Goal: Book appointment/travel/reservation

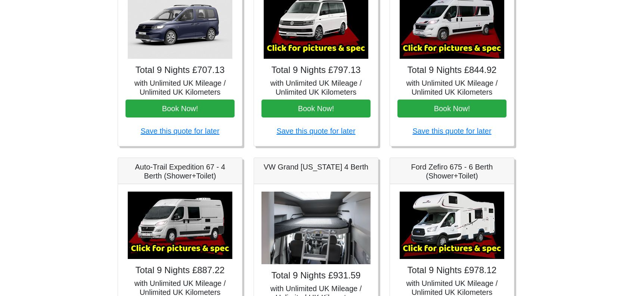
scroll to position [75, 0]
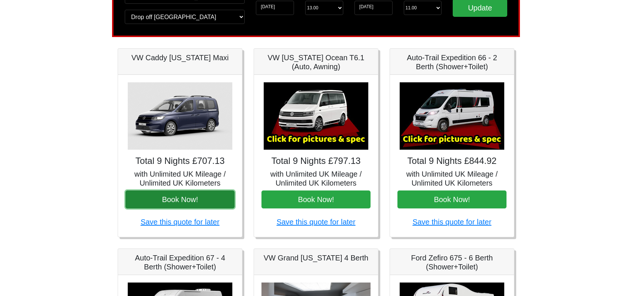
click at [192, 200] on button "Book Now!" at bounding box center [180, 199] width 109 height 18
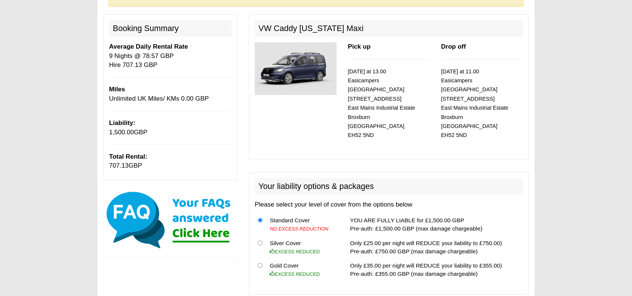
scroll to position [150, 0]
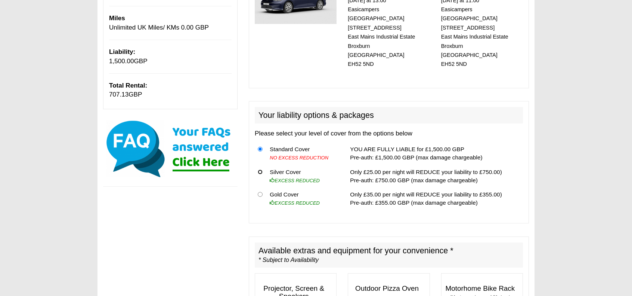
click at [261, 169] on input "radio" at bounding box center [260, 171] width 5 height 5
radio input "true"
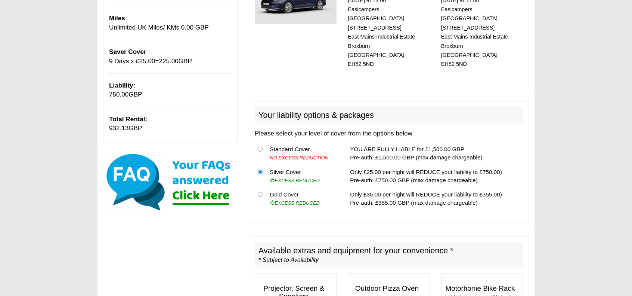
click at [259, 142] on th at bounding box center [261, 153] width 12 height 23
click at [260, 147] on input "radio" at bounding box center [260, 149] width 5 height 5
radio input "true"
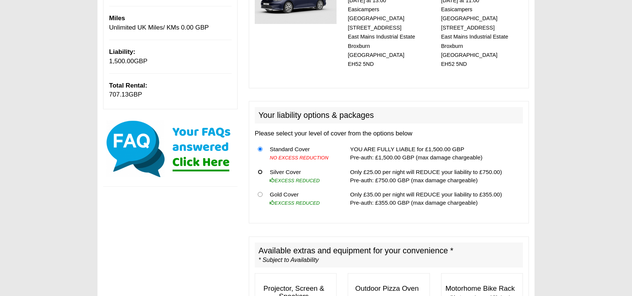
click at [262, 169] on input "radio" at bounding box center [260, 171] width 5 height 5
radio input "true"
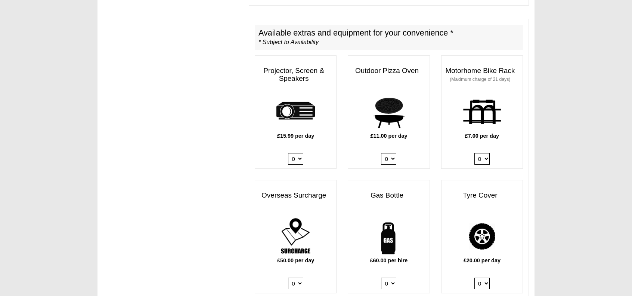
scroll to position [486, 0]
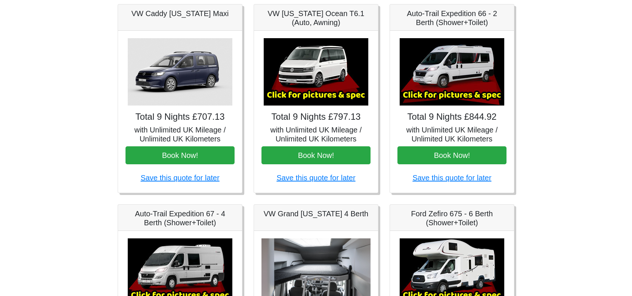
scroll to position [112, 0]
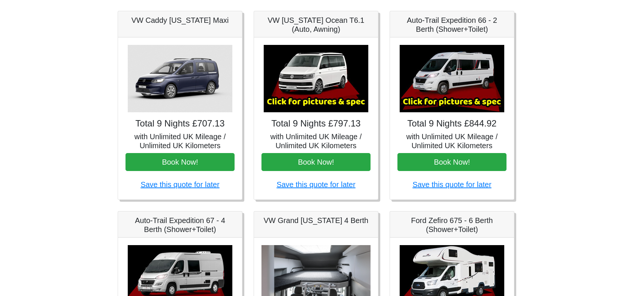
click at [453, 68] on img at bounding box center [452, 78] width 105 height 67
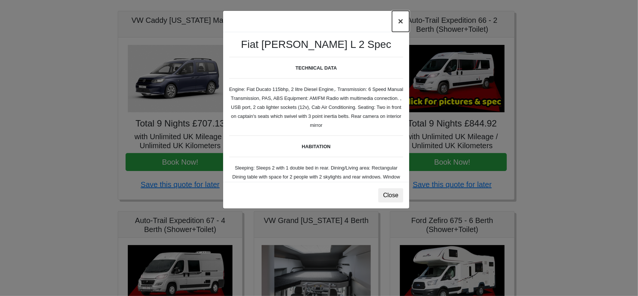
click at [400, 19] on button "×" at bounding box center [400, 21] width 17 height 21
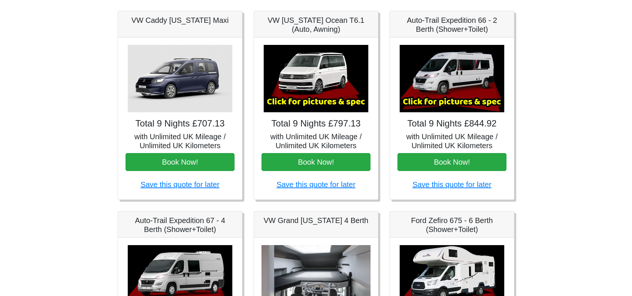
click at [464, 89] on img at bounding box center [452, 78] width 105 height 67
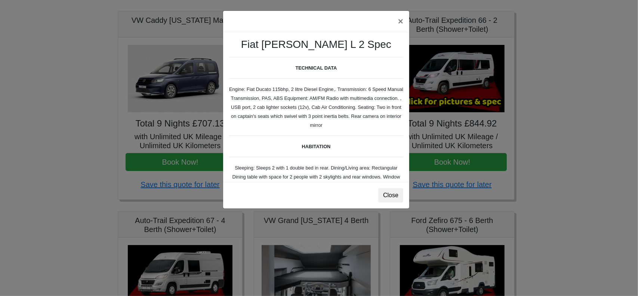
click at [563, 96] on div "× Fiat Toleno L 2 Spec TECHNICAL DATA Engine: Fiat Ducato 115bhp, 2 litre Diese…" at bounding box center [319, 148] width 638 height 296
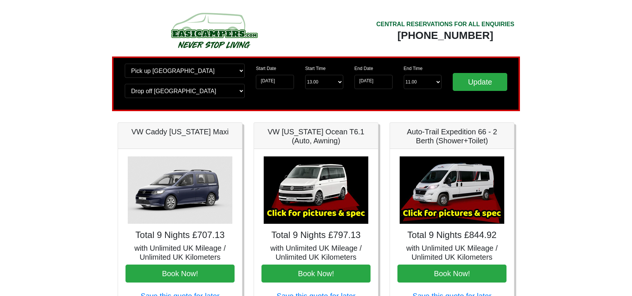
scroll to position [0, 0]
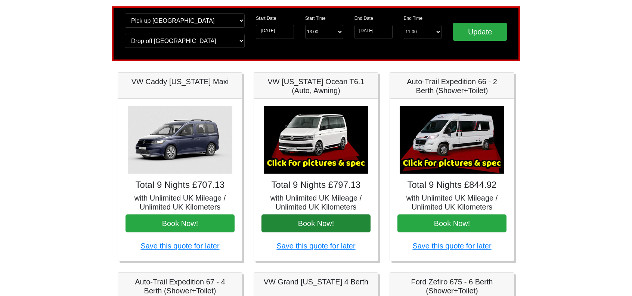
scroll to position [112, 0]
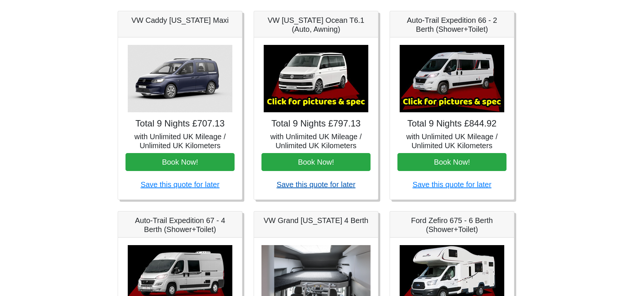
click at [319, 183] on link "Save this quote for later" at bounding box center [316, 184] width 79 height 8
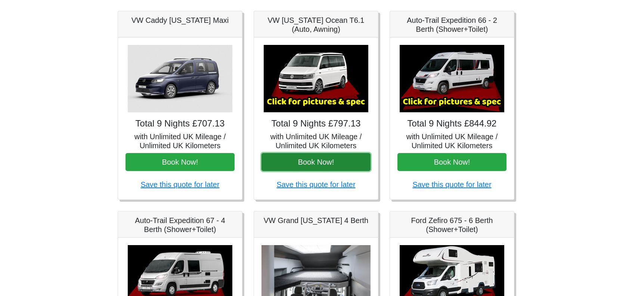
click at [327, 159] on button "Book Now!" at bounding box center [316, 162] width 109 height 18
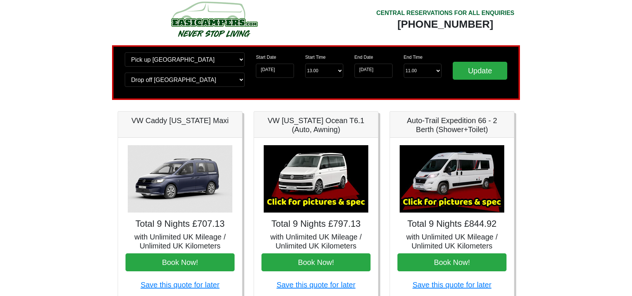
scroll to position [0, 0]
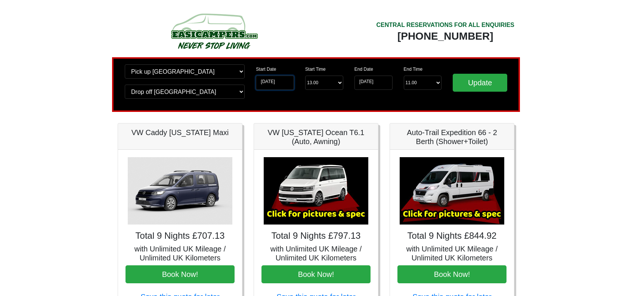
click at [270, 82] on input "[DATE]" at bounding box center [275, 83] width 38 height 14
click at [366, 76] on div "End Date 19-10-2025" at bounding box center [373, 76] width 49 height 25
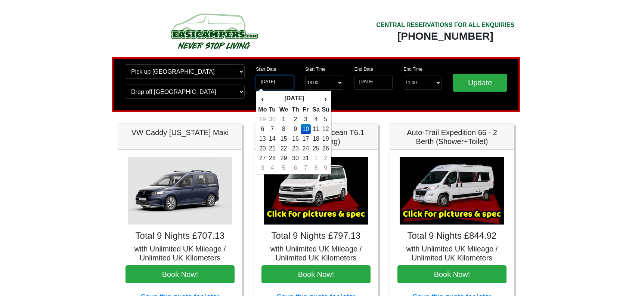
click at [278, 83] on input "10-10-2025" at bounding box center [275, 83] width 38 height 14
click at [295, 126] on td "9" at bounding box center [295, 129] width 11 height 10
type input "[DATE]"
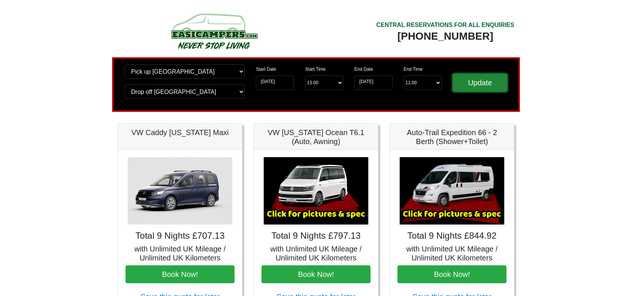
click at [478, 82] on input "Update" at bounding box center [480, 83] width 55 height 18
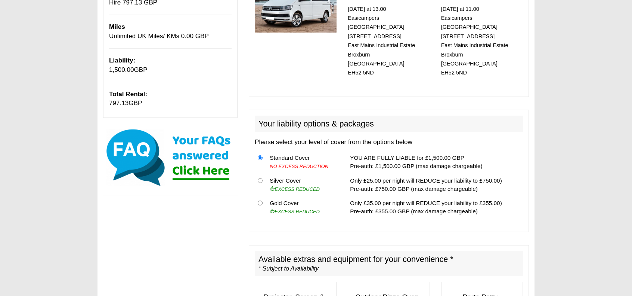
scroll to position [187, 0]
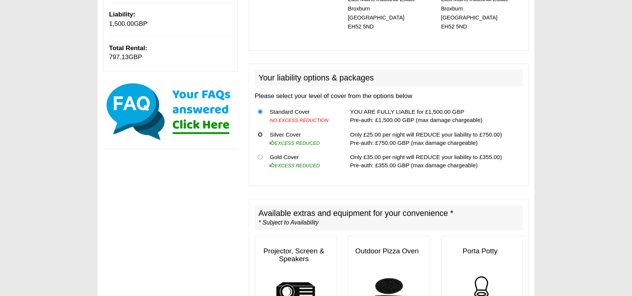
click at [258, 132] on input "radio" at bounding box center [260, 134] width 5 height 5
radio input "true"
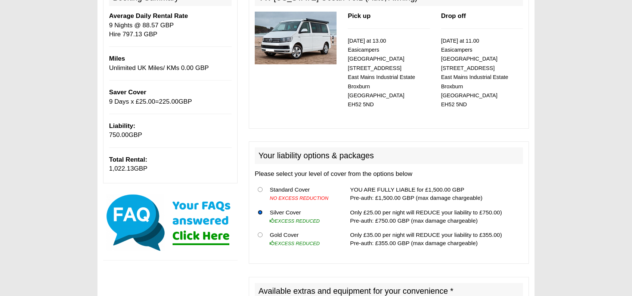
scroll to position [108, 0]
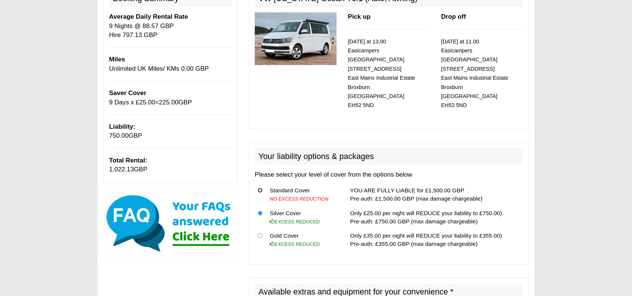
click at [262, 188] on input "radio" at bounding box center [260, 190] width 5 height 5
radio input "true"
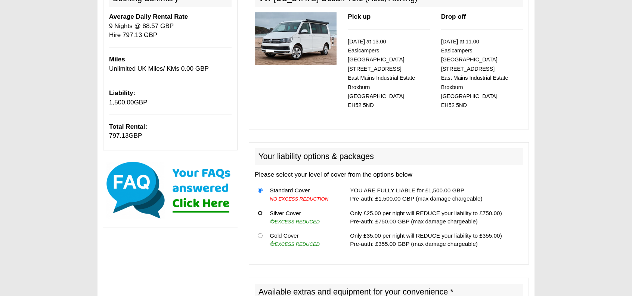
click at [261, 210] on input "radio" at bounding box center [260, 212] width 5 height 5
radio input "true"
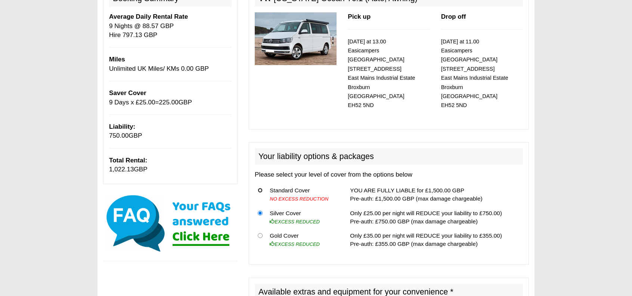
drag, startPoint x: 260, startPoint y: 179, endPoint x: 259, endPoint y: 186, distance: 6.7
click at [259, 188] on input "radio" at bounding box center [260, 190] width 5 height 5
radio input "true"
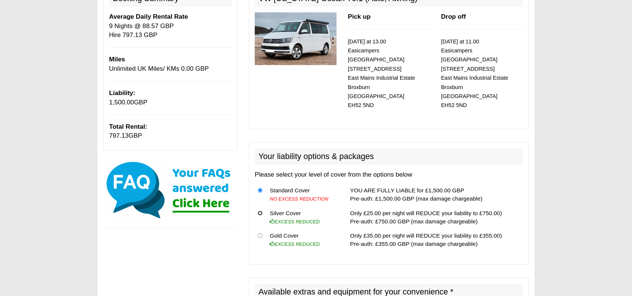
click at [261, 210] on input "radio" at bounding box center [260, 212] width 5 height 5
radio input "true"
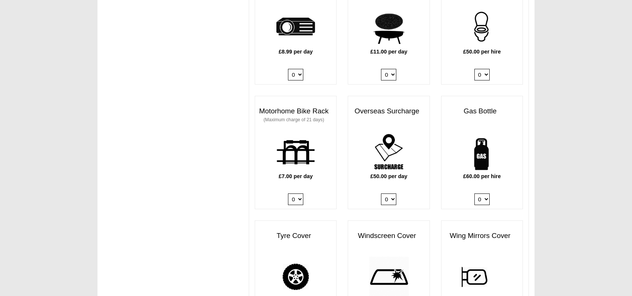
scroll to position [520, 0]
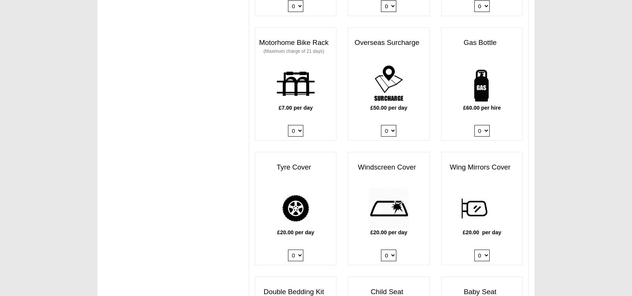
click at [488, 125] on select "0 1" at bounding box center [482, 131] width 15 height 12
select select "Gas Bottle x QTY 1 @ 60.00 GBP per hire."
click at [475, 125] on select "0 1" at bounding box center [482, 131] width 15 height 12
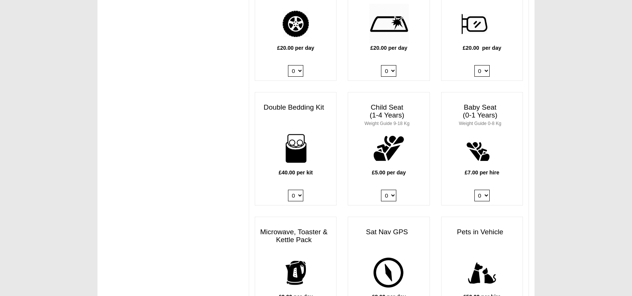
scroll to position [706, 0]
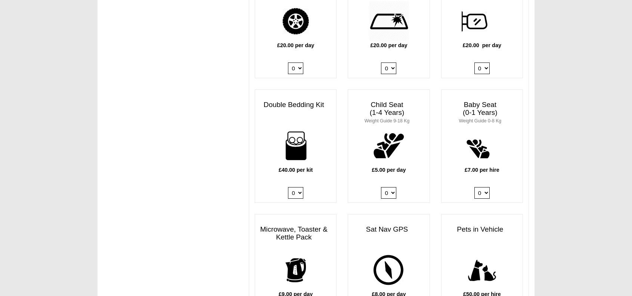
click at [299, 187] on select "0 1 2 3 4" at bounding box center [295, 193] width 15 height 12
select select "Double Bedding Kit x QTY 1 @ 40.00 GBP per kit."
click at [288, 187] on select "0 1 2 3 4" at bounding box center [295, 193] width 15 height 12
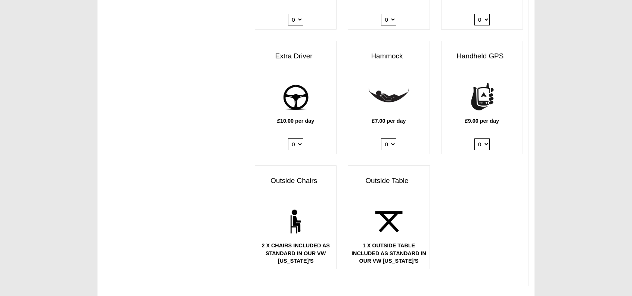
scroll to position [1005, 0]
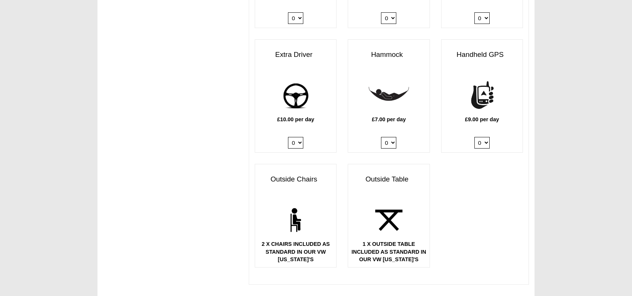
click at [298, 137] on select "0 1" at bounding box center [295, 143] width 15 height 12
select select "Extra Driver x QTY 1 @ 10.00 GBP per day."
click at [288, 137] on select "0 1" at bounding box center [295, 143] width 15 height 12
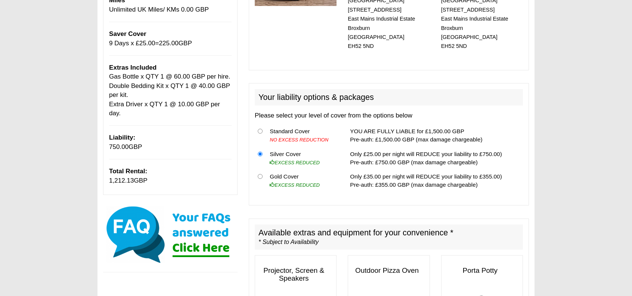
scroll to position [108, 0]
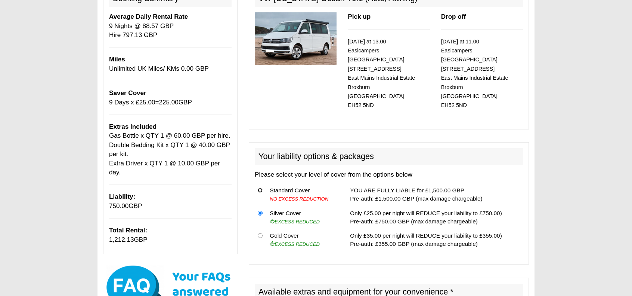
click at [258, 188] on input "radio" at bounding box center [260, 190] width 5 height 5
radio input "true"
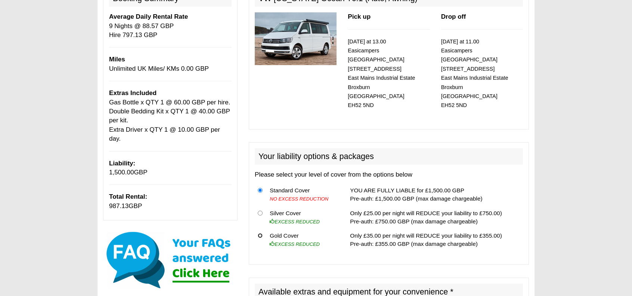
click at [259, 233] on input "radio" at bounding box center [260, 235] width 5 height 5
radio input "true"
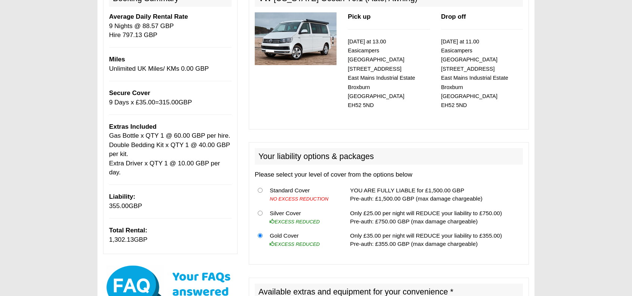
click at [262, 206] on th at bounding box center [261, 217] width 12 height 23
click at [260, 210] on input "radio" at bounding box center [260, 212] width 5 height 5
radio input "true"
click at [258, 231] on th at bounding box center [261, 239] width 12 height 22
click at [259, 233] on input "radio" at bounding box center [260, 235] width 5 height 5
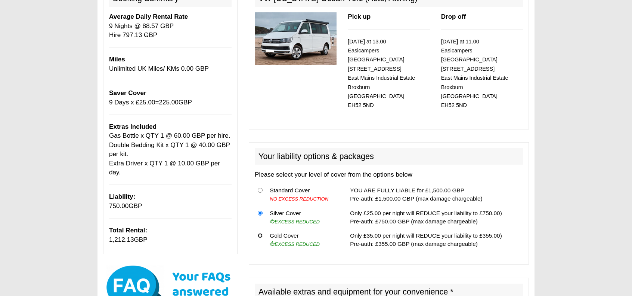
radio input "true"
click at [260, 210] on input "radio" at bounding box center [260, 212] width 5 height 5
radio input "true"
click at [261, 188] on input "radio" at bounding box center [260, 190] width 5 height 5
radio input "true"
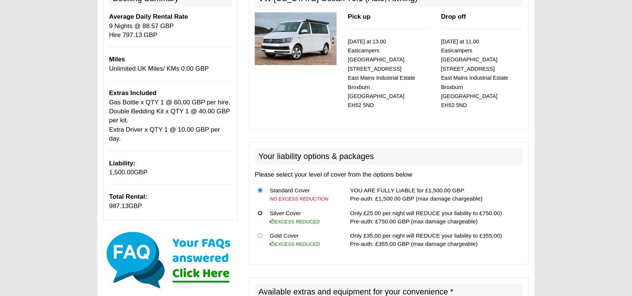
click at [261, 210] on input "radio" at bounding box center [260, 212] width 5 height 5
radio input "true"
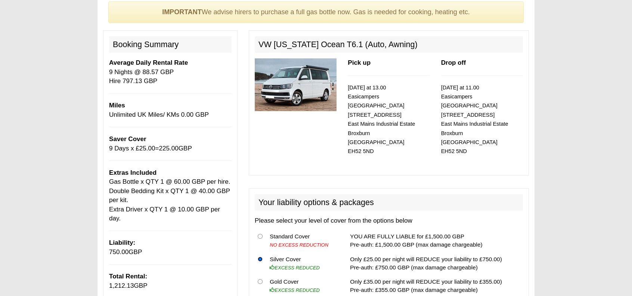
scroll to position [0, 0]
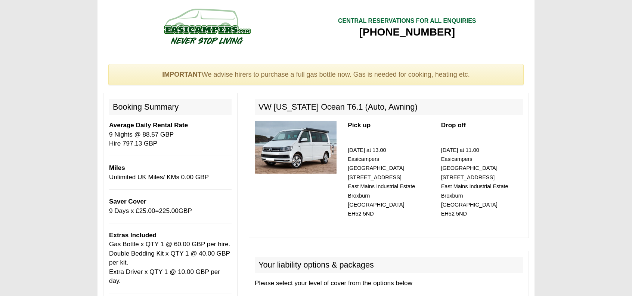
drag, startPoint x: 196, startPoint y: 165, endPoint x: 175, endPoint y: 192, distance: 34.3
drag, startPoint x: 175, startPoint y: 192, endPoint x: 498, endPoint y: 138, distance: 328.3
click at [497, 136] on div "Drop off 19/10/2025 at 11.00 Easicampers Edinburgh 1 Drovers Road East Mains In…" at bounding box center [482, 171] width 93 height 101
click at [498, 138] on div "Drop off 19/10/2025 at 11.00 Easicampers Edinburgh 1 Drovers Road East Mains In…" at bounding box center [482, 171] width 93 height 101
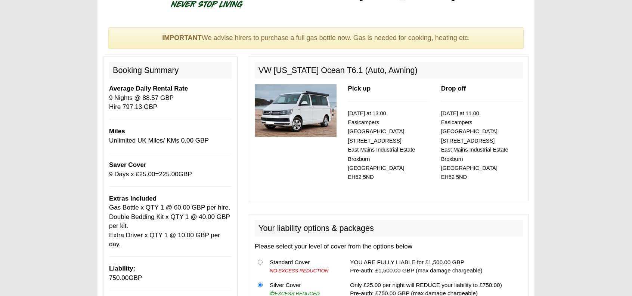
scroll to position [37, 0]
click at [506, 131] on p "19/10/2025 at 11.00 Easicampers Edinburgh 1 Drovers Road East Mains Industrial …" at bounding box center [482, 144] width 82 height 73
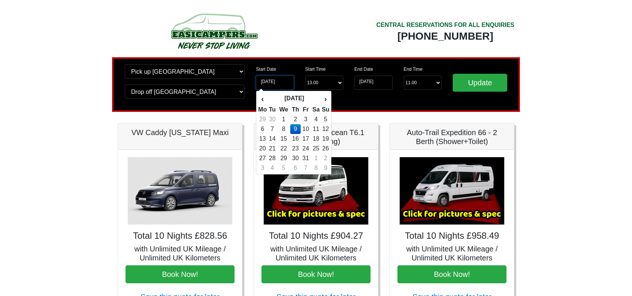
click at [279, 83] on input "09-10-2025" at bounding box center [275, 83] width 38 height 14
drag, startPoint x: 318, startPoint y: 129, endPoint x: 419, endPoint y: 114, distance: 102.8
click at [319, 129] on td "11" at bounding box center [316, 129] width 11 height 10
type input "[DATE]"
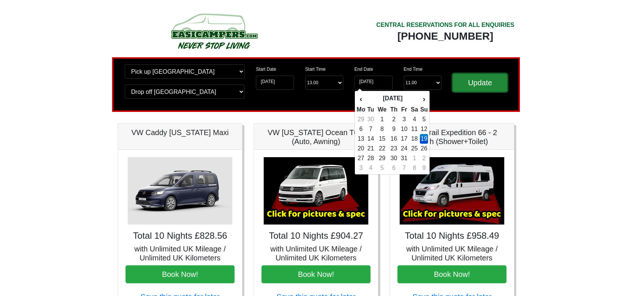
click at [478, 86] on input "Update" at bounding box center [480, 83] width 55 height 18
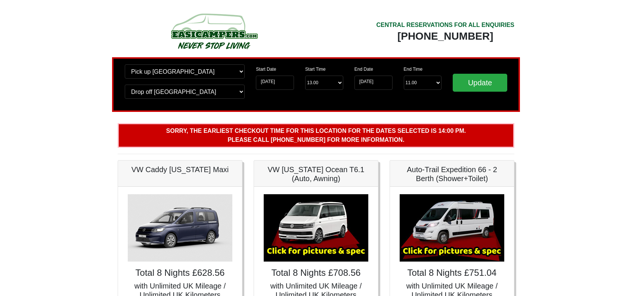
click at [218, 38] on img at bounding box center [214, 30] width 142 height 41
